Goal: Transaction & Acquisition: Purchase product/service

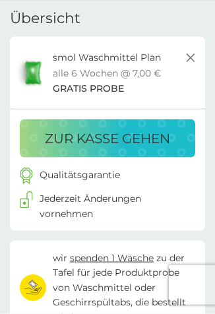
scroll to position [41, 0]
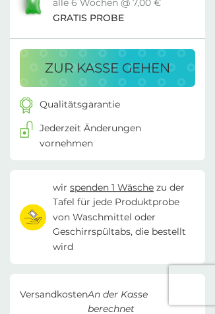
click at [147, 63] on p "zur Kasse gehen" at bounding box center [107, 67] width 125 height 21
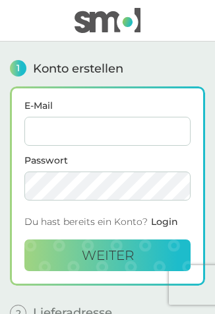
click at [147, 118] on input "E-Mail" at bounding box center [107, 131] width 166 height 29
click at [151, 129] on input "E-Mail" at bounding box center [107, 131] width 166 height 29
click at [198, 65] on div "1 Konto erstellen" at bounding box center [107, 68] width 195 height 17
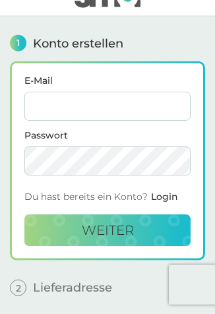
click at [96, 106] on input "E-Mail" at bounding box center [107, 106] width 166 height 29
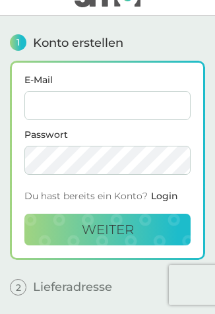
scroll to position [25, 0]
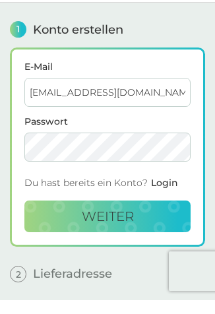
type input "britblechschmidt@googlemail.com"
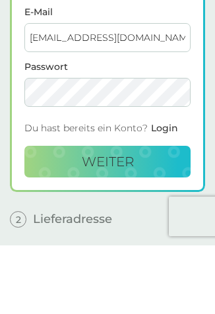
scroll to position [94, 0]
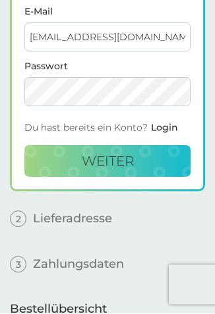
click at [135, 163] on button "weiter" at bounding box center [107, 162] width 166 height 32
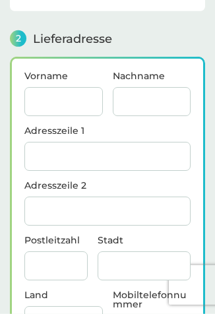
scroll to position [158, 0]
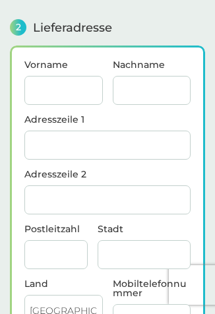
click at [68, 92] on input "Vorname" at bounding box center [63, 90] width 79 height 29
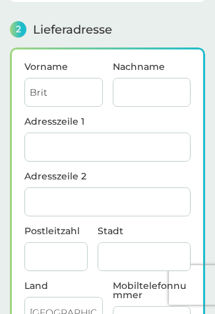
type input "Brit"
click at [165, 88] on input "Nachname" at bounding box center [152, 92] width 79 height 29
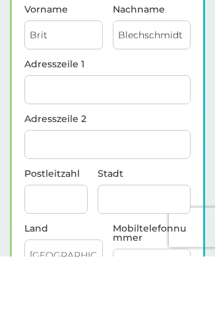
type input "Blechschmidt"
click at [157, 133] on input "Adresszeile 1" at bounding box center [107, 147] width 166 height 29
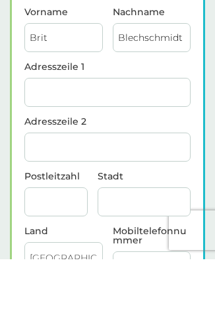
type input "Karlsbader Straße 179"
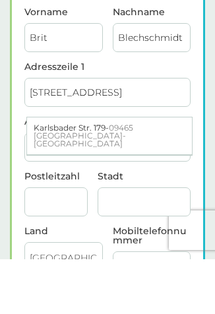
type input "Sehmatal-Neudorf"
type input "09465"
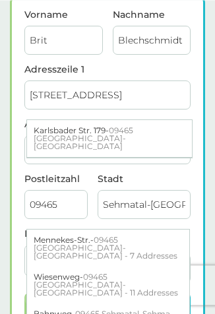
scroll to position [209, 0]
click at [142, 137] on div "Karlsbader Str. 179 - 09465 Sehmatal-Neudorf" at bounding box center [109, 138] width 165 height 37
type input "Karlsbader Str. 179"
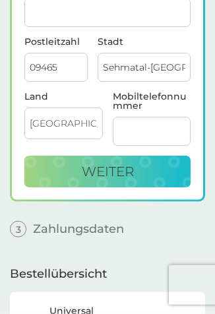
scroll to position [347, 0]
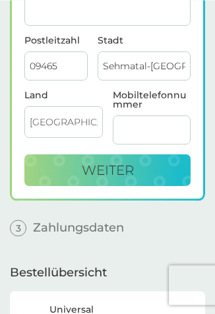
click at [161, 127] on input "Mobiltelefonnummer" at bounding box center [152, 130] width 79 height 29
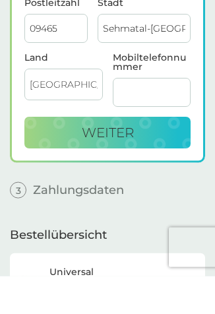
type input "49015140569684"
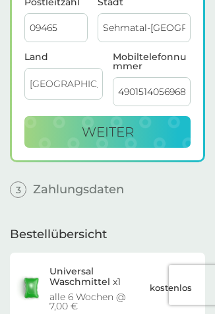
click at [145, 133] on button "weiter" at bounding box center [107, 132] width 166 height 32
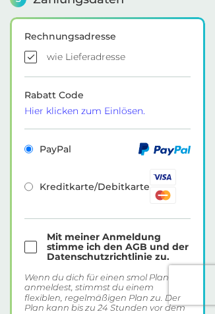
checkbox input "true"
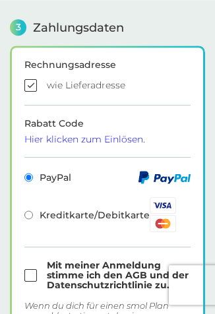
scroll to position [357, 0]
click at [30, 271] on input "checkbox" at bounding box center [107, 276] width 166 height 30
checkbox input "true"
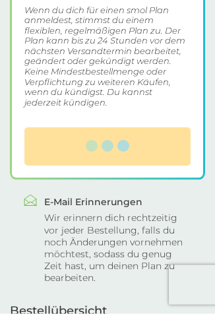
scroll to position [654, 0]
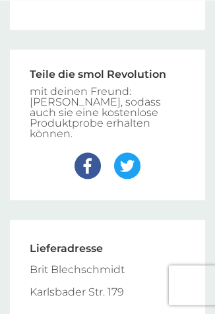
scroll to position [335, 0]
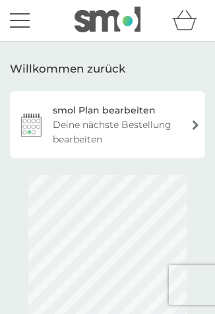
click at [26, 25] on button "Menü" at bounding box center [20, 20] width 20 height 25
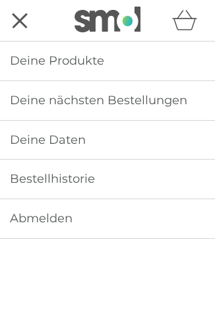
click at [125, 57] on link "Deine Produkte" at bounding box center [107, 61] width 215 height 39
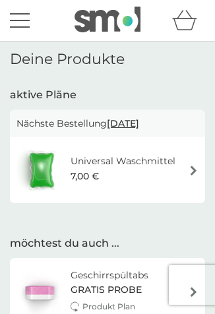
click at [23, 27] on div "Menü" at bounding box center [20, 27] width 20 height 2
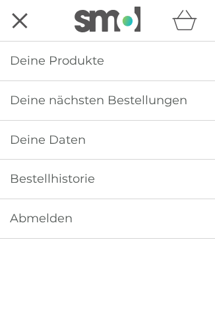
click at [167, 53] on link "Deine Produkte" at bounding box center [107, 61] width 215 height 39
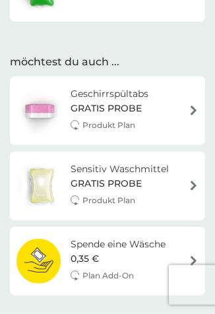
scroll to position [184, 0]
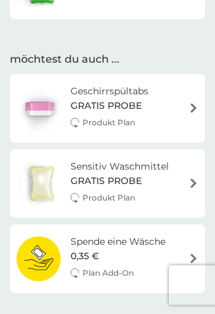
click at [183, 106] on div "Geschirrspültabs GRATIS PROBE Produkt Plan" at bounding box center [108, 108] width 182 height 49
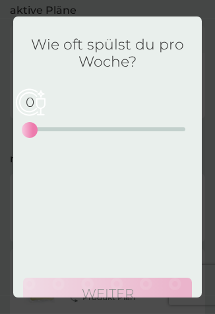
scroll to position [0, 0]
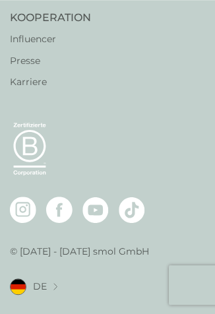
scroll to position [817, 0]
